Goal: Task Accomplishment & Management: Manage account settings

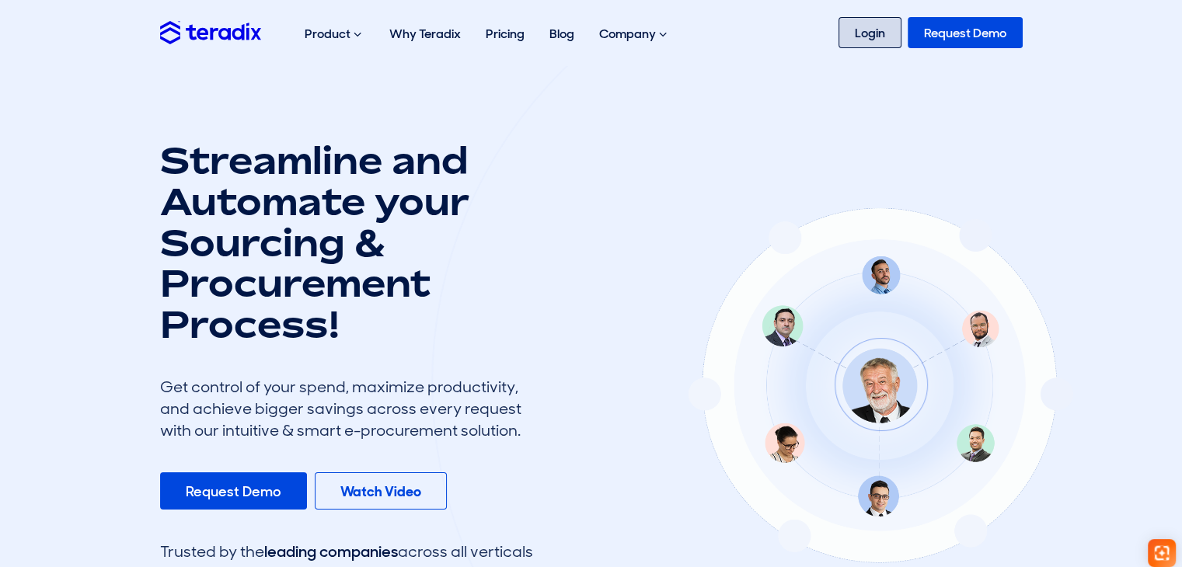
click at [896, 23] on link "Login" at bounding box center [869, 32] width 63 height 31
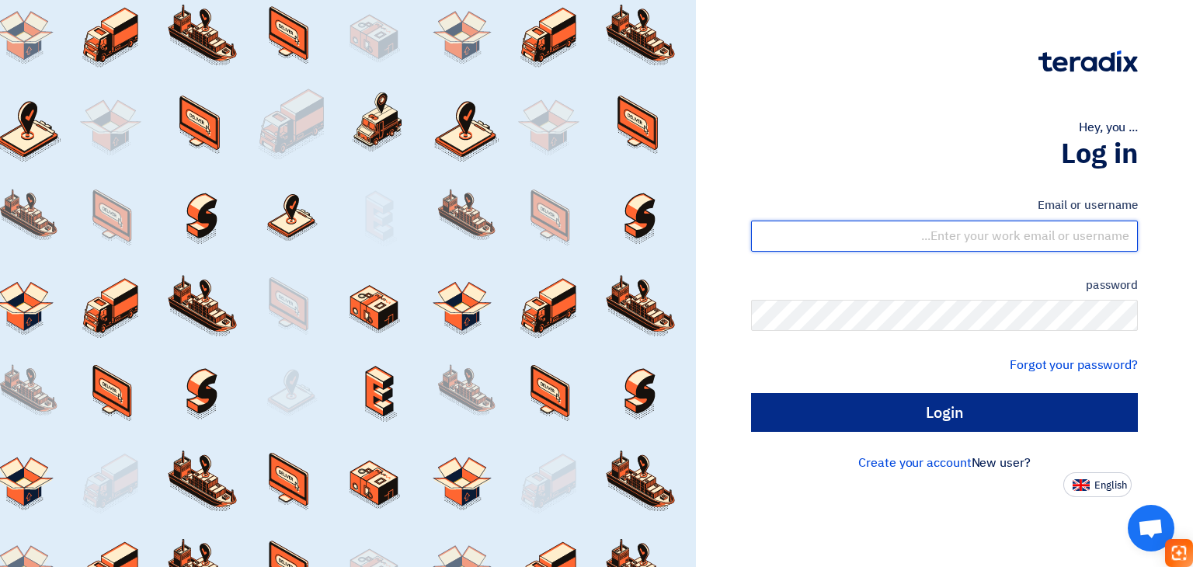
type input "[EMAIL_ADDRESS][DOMAIN_NAME]"
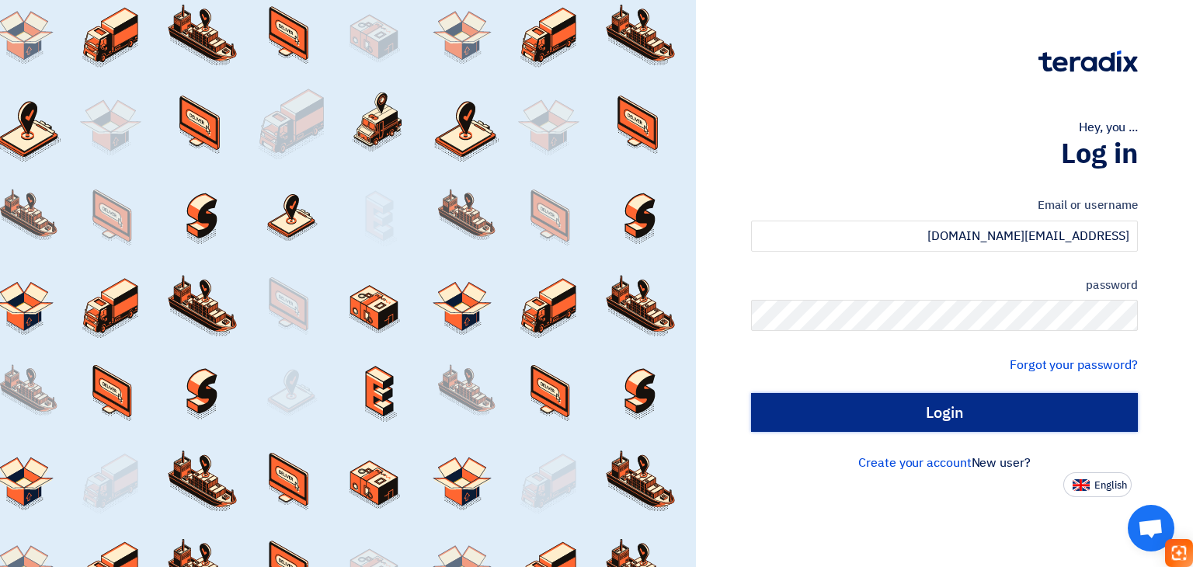
click at [974, 430] on input "Login" at bounding box center [944, 412] width 387 height 39
click at [976, 419] on input "Login" at bounding box center [944, 412] width 387 height 39
type input "Sign in"
